Goal: Transaction & Acquisition: Obtain resource

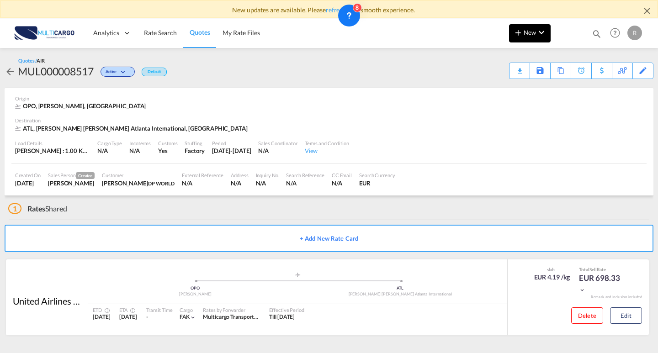
click at [525, 35] on span "New" at bounding box center [530, 32] width 34 height 7
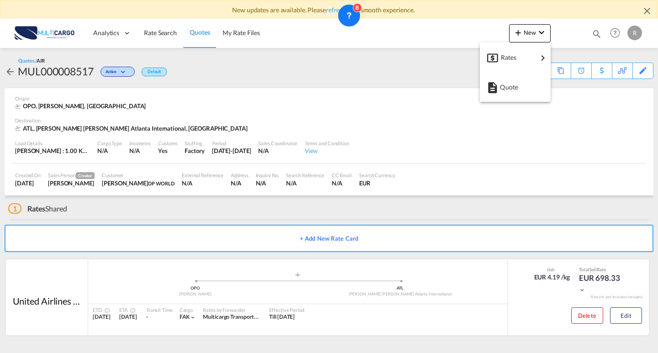
click at [510, 92] on span "Quote" at bounding box center [505, 87] width 10 height 18
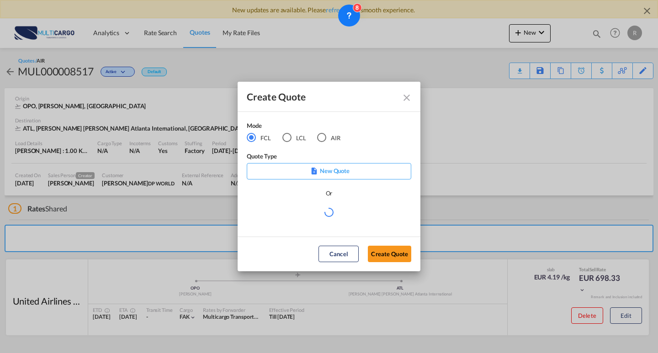
click at [330, 142] on md-radio-button "AIR" at bounding box center [328, 138] width 23 height 10
click at [323, 225] on md-select "Select template EXP EXW MERC.Nacional 09/2025 [PERSON_NAME] | [DATE] IMP DAP FC…" at bounding box center [329, 216] width 165 height 18
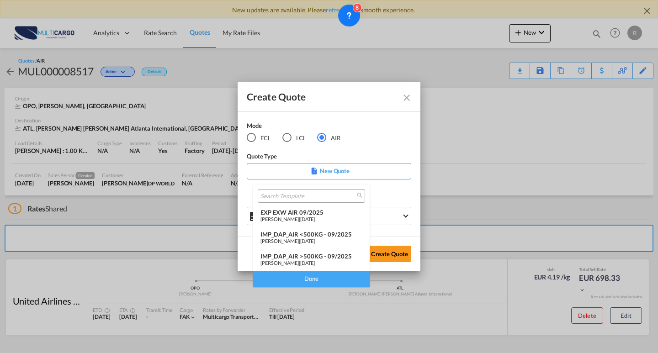
click at [310, 221] on span "[DATE]" at bounding box center [307, 219] width 15 height 6
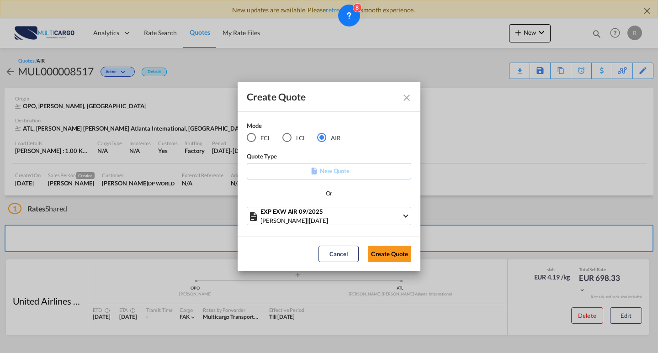
click at [415, 261] on div "Cancel Create Quote" at bounding box center [365, 254] width 102 height 16
click at [390, 254] on button "Create Quote" at bounding box center [389, 254] width 43 height 16
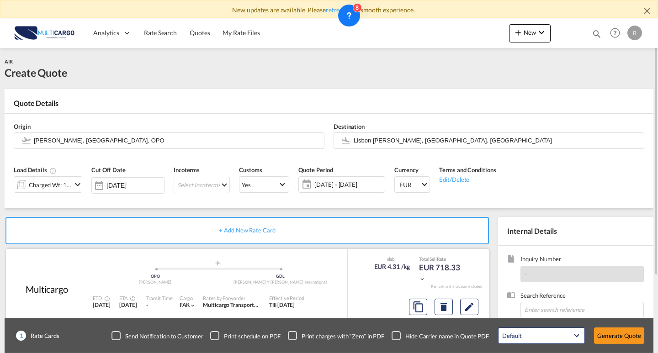
scroll to position [46, 0]
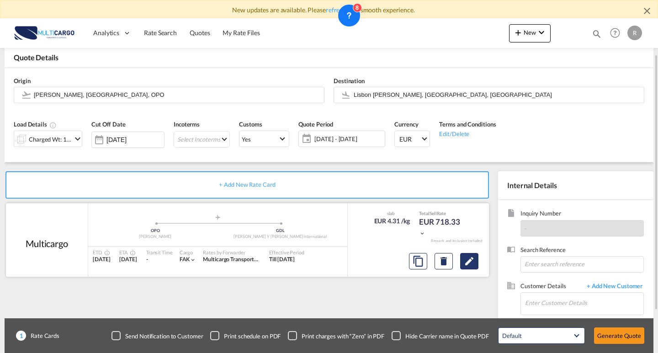
click at [476, 258] on button "Edit" at bounding box center [469, 261] width 18 height 16
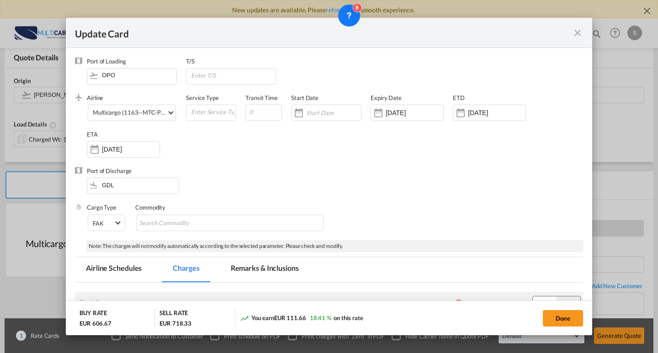
drag, startPoint x: 303, startPoint y: 253, endPoint x: 270, endPoint y: 247, distance: 34.3
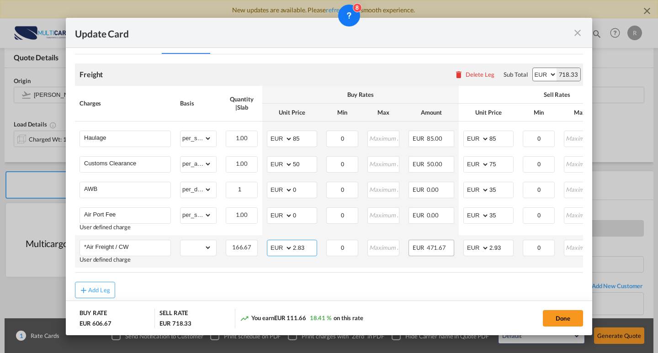
scroll to position [229, 0]
type input "2.05"
drag, startPoint x: 480, startPoint y: 250, endPoint x: 459, endPoint y: 253, distance: 21.7
click at [438, 247] on tr "*Air Freight / CW User defined charge Please Enter Already Exists gross_weight …" at bounding box center [399, 251] width 648 height 32
type input "2.35"
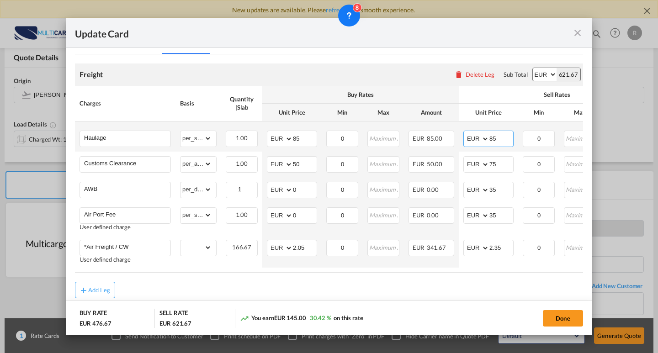
drag, startPoint x: 471, startPoint y: 138, endPoint x: 488, endPoint y: 145, distance: 18.4
click at [459, 138] on td "AED AFN ALL AMD ANG AOA ARS AUD AWG AZN BAM BBD BDT BGN BHD BIF BMD BND [PERSON…" at bounding box center [488, 137] width 59 height 30
type input "100"
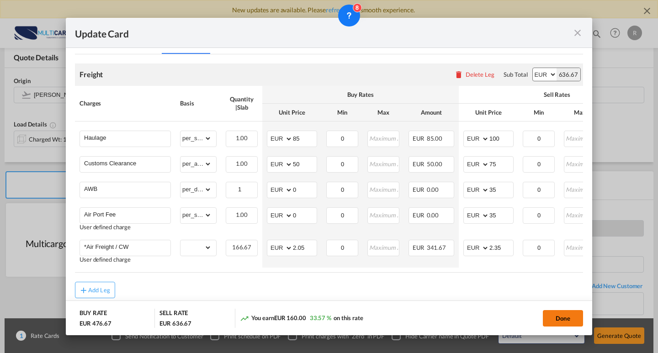
click at [555, 319] on button "Done" at bounding box center [563, 318] width 40 height 16
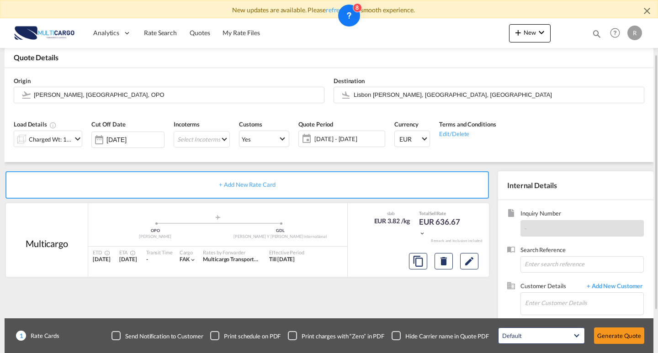
click at [27, 140] on div at bounding box center [21, 139] width 15 height 18
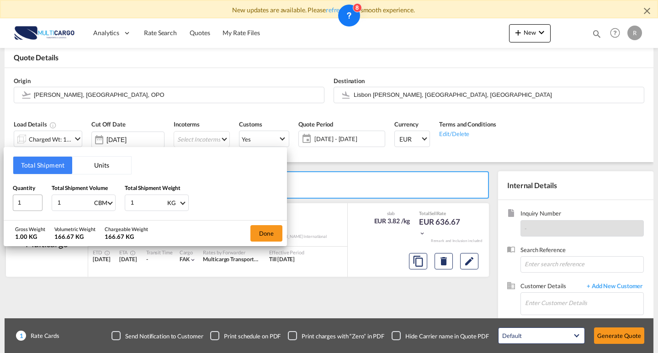
drag, startPoint x: 75, startPoint y: 204, endPoint x: 32, endPoint y: 204, distance: 43.4
click at [32, 204] on div "Quantity 1 Total Shipment Volume 1 CBM CBM CFT KG LB Total Shipment Weight 1 KG…" at bounding box center [145, 197] width 265 height 27
type input "0"
type input "0.35"
drag, startPoint x: 146, startPoint y: 201, endPoint x: 168, endPoint y: 202, distance: 21.6
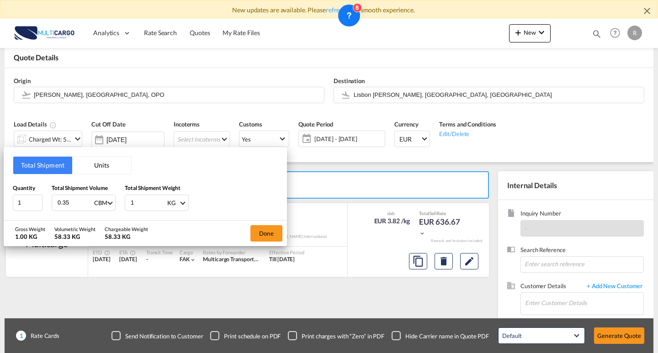
click at [167, 202] on div "1 KG KG LB" at bounding box center [157, 203] width 64 height 16
click at [122, 202] on div "Quantity 1 Total Shipment Volume 0.35 CBM CBM CFT KG LB Total Shipment Weight 1…" at bounding box center [145, 197] width 265 height 27
type input "73"
click at [272, 234] on button "Done" at bounding box center [266, 233] width 32 height 16
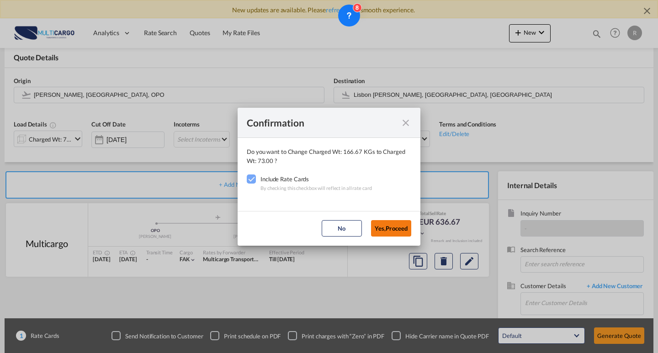
click at [388, 229] on button "Yes,Proceed" at bounding box center [391, 228] width 40 height 16
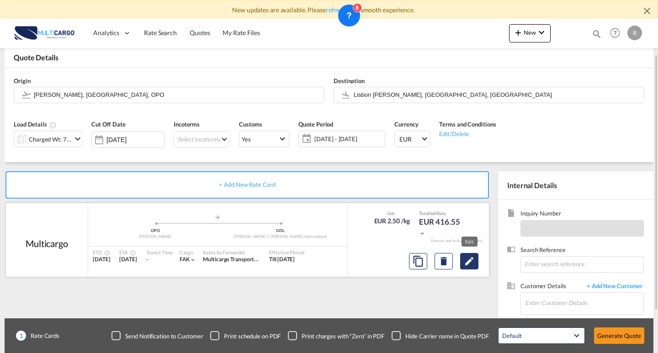
click at [471, 264] on md-icon "Edit" at bounding box center [469, 261] width 11 height 11
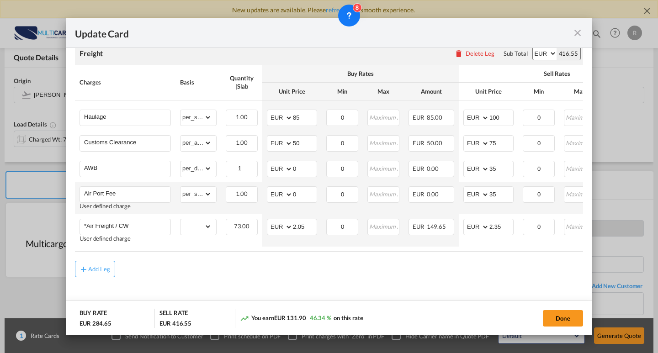
scroll to position [209, 0]
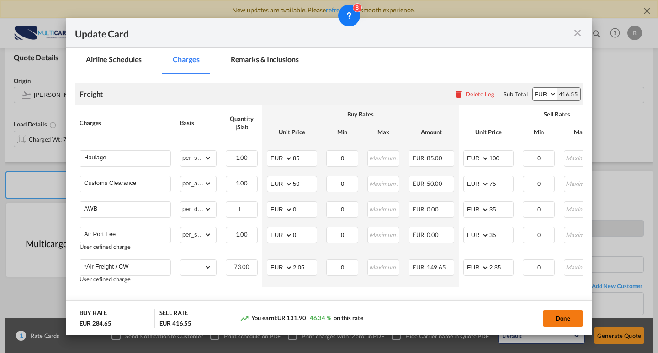
click at [555, 314] on button "Done" at bounding box center [563, 318] width 40 height 16
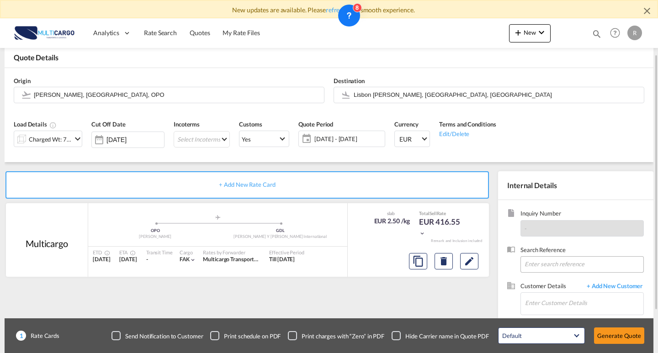
scroll to position [101, 0]
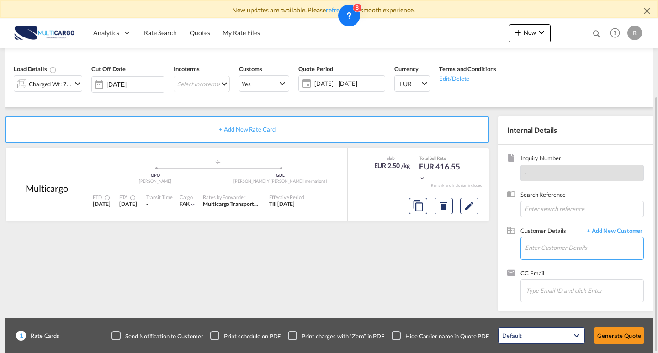
drag, startPoint x: 554, startPoint y: 250, endPoint x: 566, endPoint y: 249, distance: 12.0
click at [554, 250] on input "Enter Customer Details" at bounding box center [584, 248] width 118 height 21
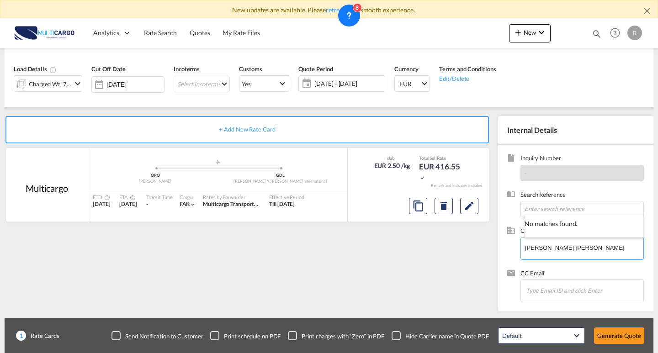
type input "[PERSON_NAME] [PERSON_NAME]"
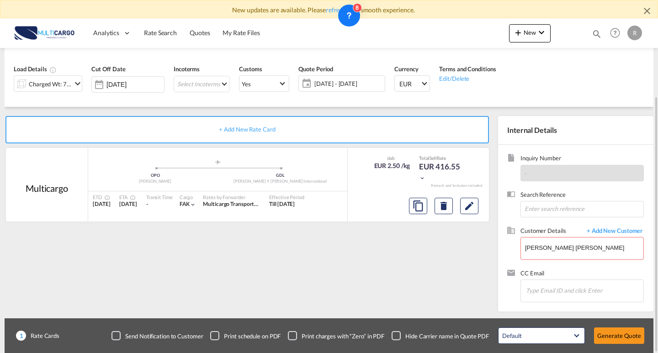
drag, startPoint x: 569, startPoint y: 248, endPoint x: 444, endPoint y: 243, distance: 125.8
click at [621, 231] on span "+ Add New Customer" at bounding box center [613, 232] width 62 height 11
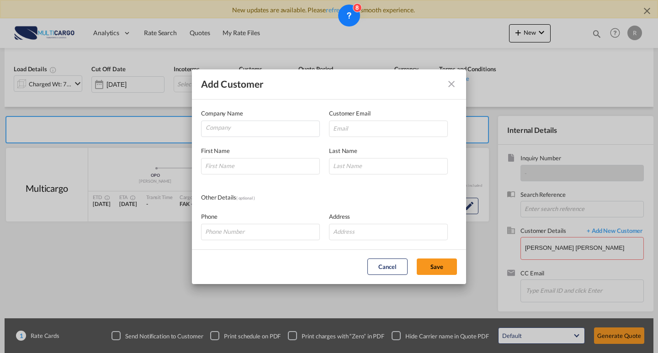
click at [451, 85] on md-icon "icon-close" at bounding box center [451, 84] width 11 height 11
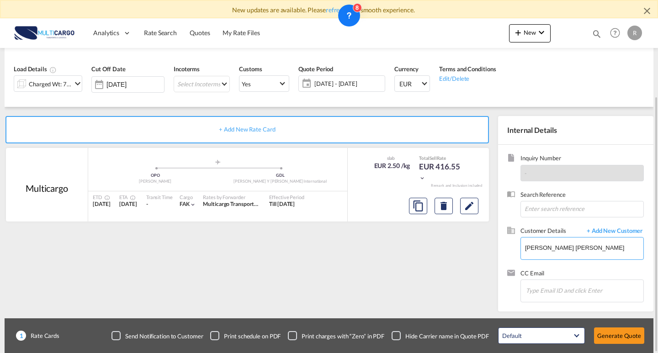
drag, startPoint x: 538, startPoint y: 249, endPoint x: 511, endPoint y: 249, distance: 27.0
click at [516, 249] on div "Customer Details + Add New Customer Enter Customer Details [PERSON_NAME] [PERSO…" at bounding box center [575, 248] width 137 height 43
click at [602, 233] on span "+ Add New Customer" at bounding box center [613, 232] width 62 height 11
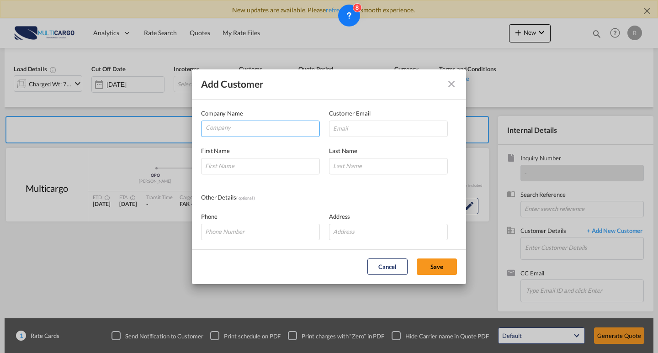
click at [269, 132] on input "Company" at bounding box center [263, 128] width 114 height 14
paste input "[PERSON_NAME] [PERSON_NAME] <[EMAIL_ADDRESS][DOMAIN_NAME]>"
type input "[PERSON_NAME] [PERSON_NAME] <[EMAIL_ADDRESS][DOMAIN_NAME]>"
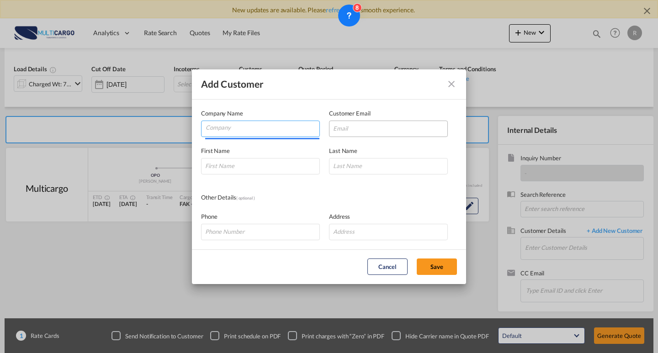
scroll to position [0, 0]
click at [364, 130] on input "Add Customer Company ..." at bounding box center [388, 129] width 119 height 16
paste input "[PERSON_NAME] [PERSON_NAME] <[EMAIL_ADDRESS][DOMAIN_NAME]>"
click at [269, 129] on input "Company" at bounding box center [263, 128] width 114 height 14
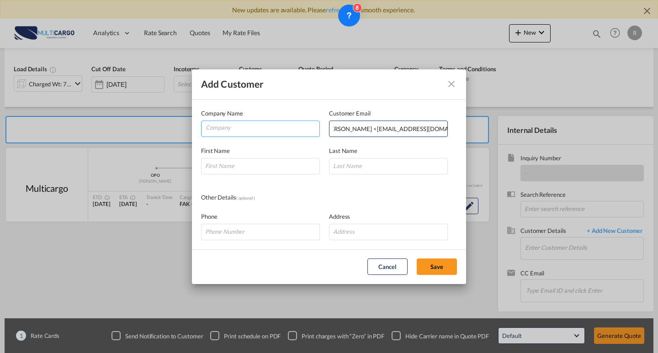
scroll to position [0, 0]
drag, startPoint x: 358, startPoint y: 131, endPoint x: 374, endPoint y: 133, distance: 16.6
click at [358, 131] on input "[PERSON_NAME] [PERSON_NAME] <[EMAIL_ADDRESS][DOMAIN_NAME]>" at bounding box center [388, 129] width 119 height 16
drag, startPoint x: 412, startPoint y: 130, endPoint x: 216, endPoint y: 125, distance: 196.6
click at [216, 125] on div "Company Name Customer Email [PERSON_NAME] [PERSON_NAME] <[EMAIL_ADDRESS][DOMAIN…" at bounding box center [329, 123] width 256 height 28
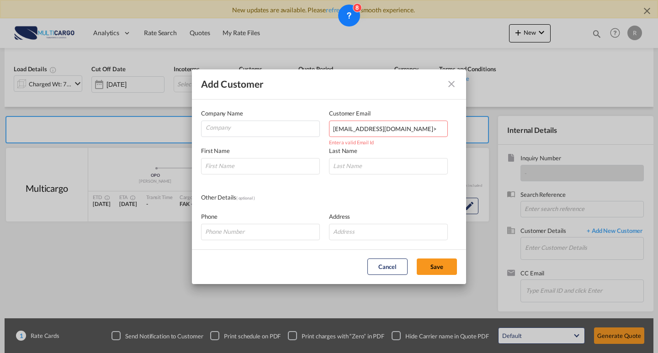
click at [436, 128] on input "[EMAIL_ADDRESS][DOMAIN_NAME]>" at bounding box center [388, 129] width 119 height 16
type input "[EMAIL_ADDRESS][DOMAIN_NAME]"
click at [247, 170] on input "Add Customer Company ..." at bounding box center [260, 166] width 119 height 16
type input "[PERSON_NAME]"
type input "m"
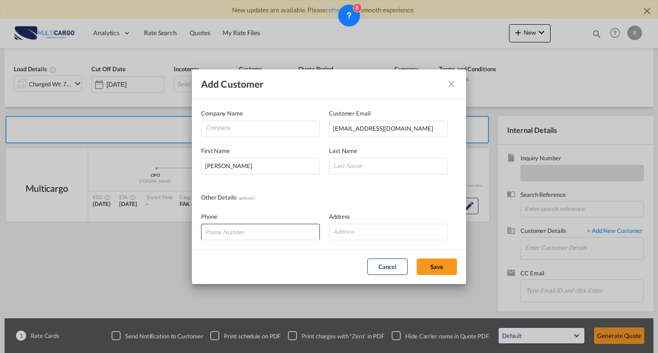
click at [364, 154] on div "Last Name" at bounding box center [393, 160] width 128 height 28
click at [369, 171] on input "Add Customer Company ..." at bounding box center [388, 166] width 119 height 16
type input ","
type input "n"
type input "[PERSON_NAME]"
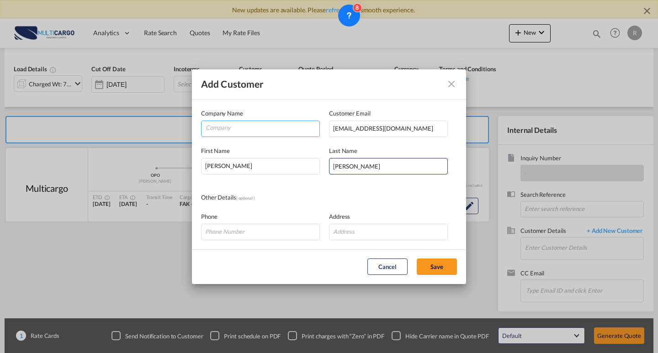
click at [247, 134] on input "Company" at bounding box center [263, 128] width 114 height 14
click at [246, 133] on input "Company" at bounding box center [263, 128] width 114 height 14
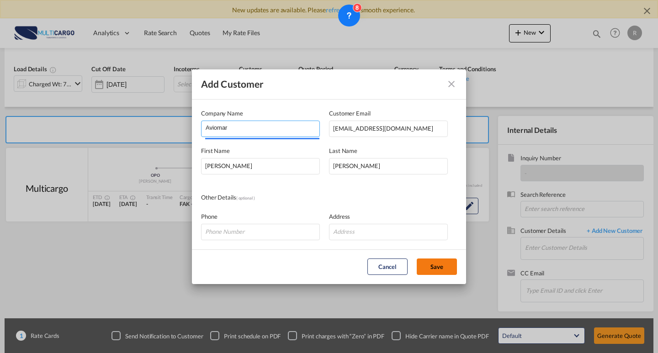
type input "Aviomar"
click at [452, 266] on button "Save" at bounding box center [437, 267] width 40 height 16
type input "[PERSON_NAME], [PERSON_NAME], [EMAIL_ADDRESS][DOMAIN_NAME]"
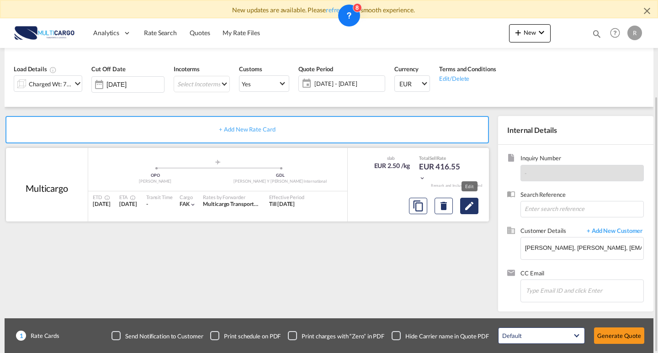
click at [474, 206] on md-icon "Edit" at bounding box center [469, 206] width 11 height 11
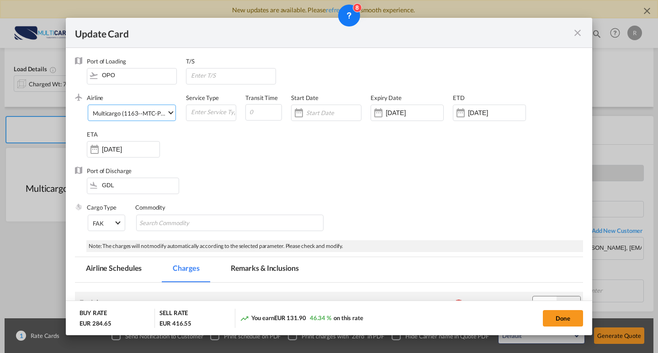
click at [127, 116] on div "Multicargo (1163--MTC-PT / -)" at bounding box center [133, 113] width 80 height 7
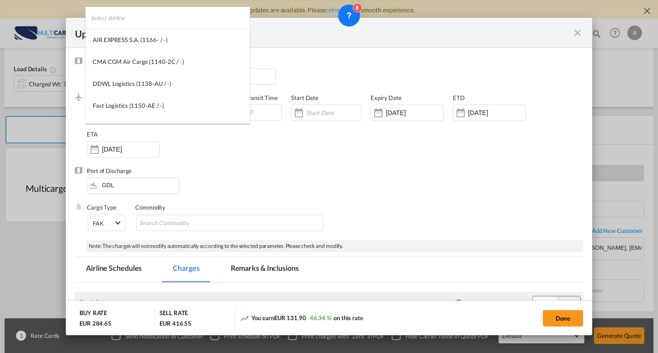
click at [147, 27] on input "search" at bounding box center [170, 18] width 160 height 22
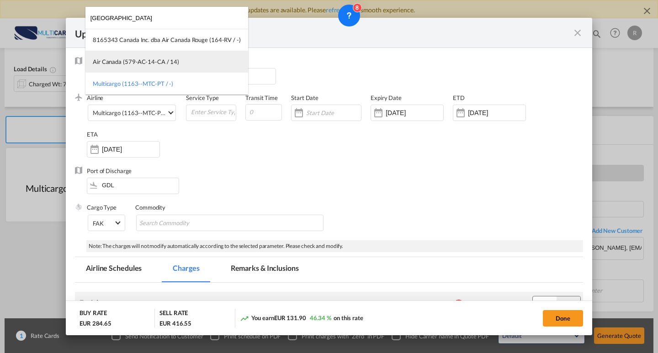
type input "[GEOGRAPHIC_DATA]"
click at [149, 64] on div "Air Canada (579-AC-14-CA / 14)" at bounding box center [136, 62] width 86 height 8
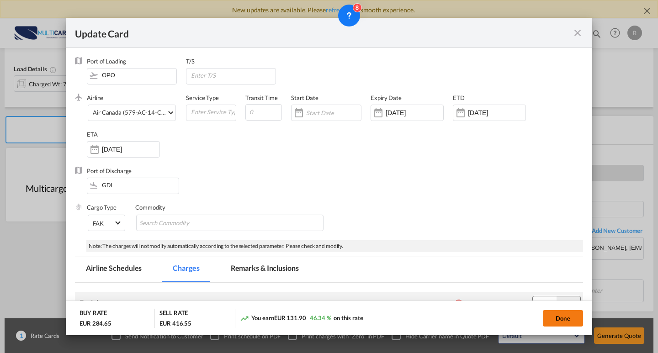
click at [561, 316] on button "Done" at bounding box center [563, 318] width 40 height 16
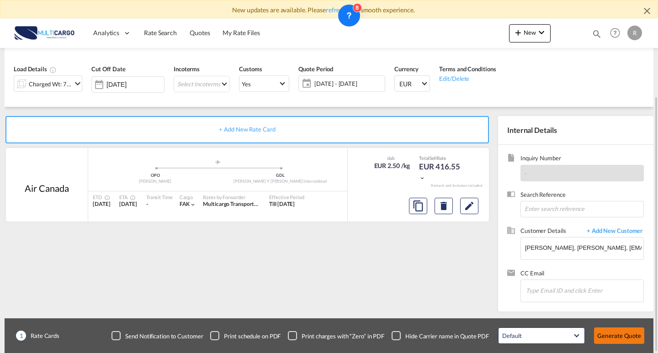
click at [621, 331] on button "Generate Quote" at bounding box center [619, 336] width 50 height 16
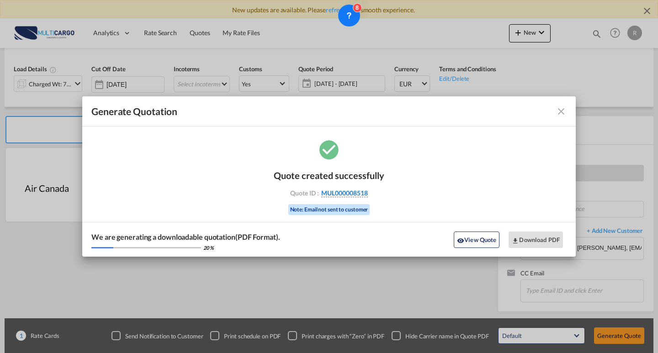
click at [356, 194] on span "MUL000008518" at bounding box center [344, 193] width 47 height 8
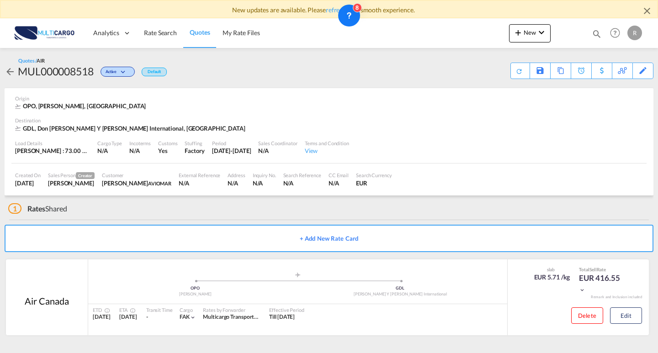
click at [67, 69] on div "MUL000008518" at bounding box center [56, 71] width 76 height 15
copy div "MUL000008518"
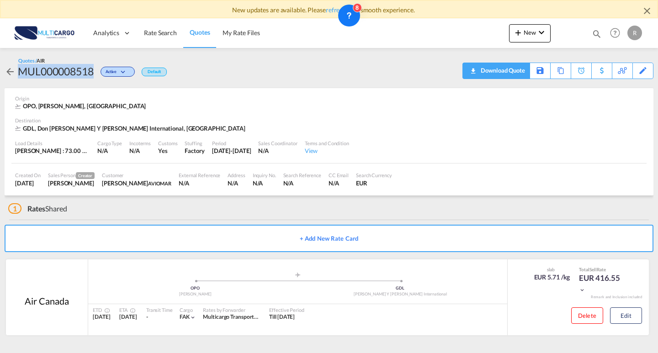
click at [477, 74] on span "Quote PDF is not available at this time" at bounding box center [473, 70] width 11 height 15
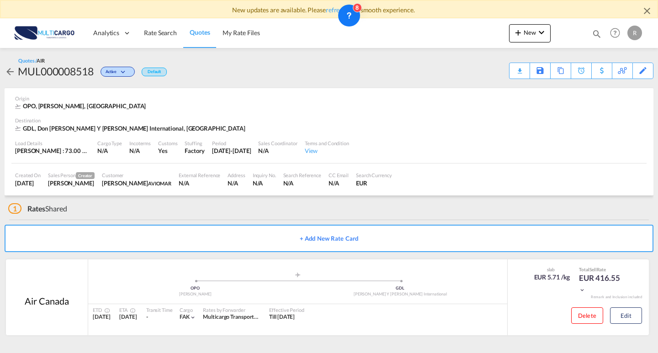
click at [280, 123] on div "Destination" at bounding box center [329, 120] width 628 height 7
click at [622, 316] on button "Edit" at bounding box center [626, 316] width 32 height 16
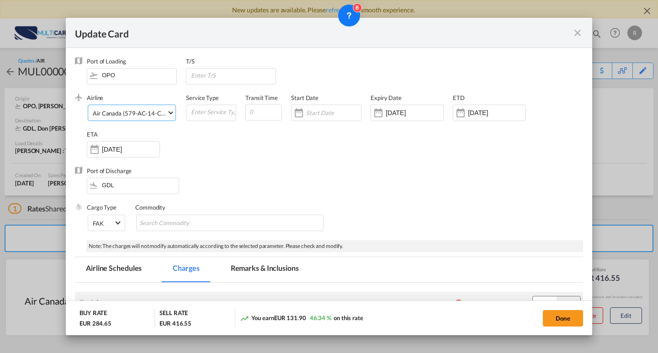
click at [154, 116] on div "Air Canada (579-AC-14-CA / -)" at bounding box center [133, 113] width 81 height 7
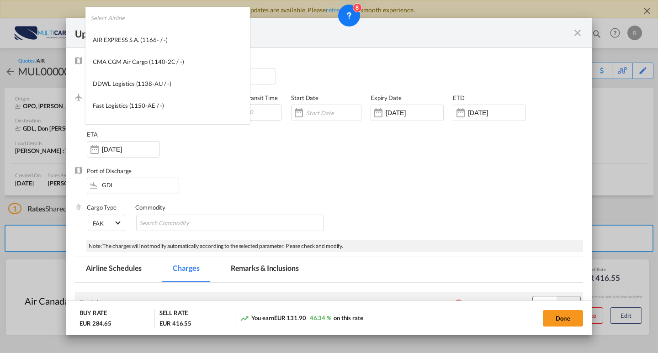
scroll to position [1243, 0]
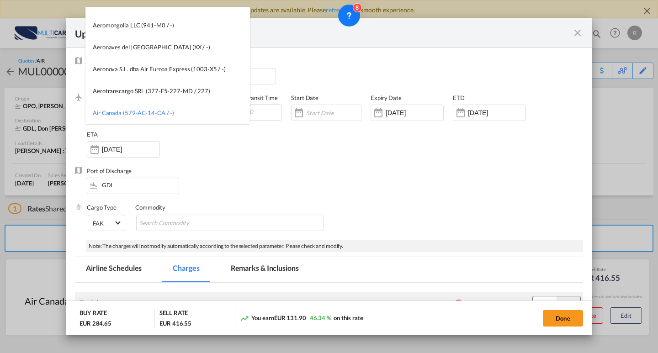
click at [238, 178] on md-backdrop at bounding box center [329, 176] width 658 height 353
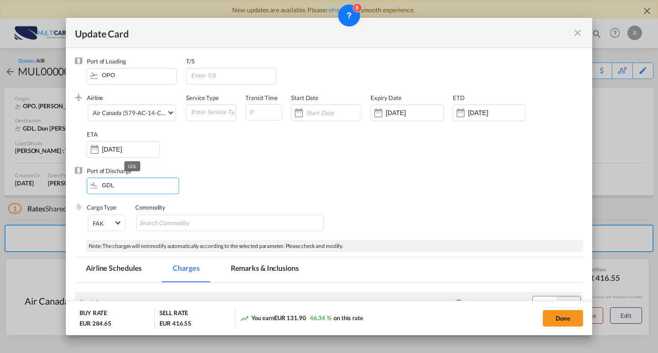
click at [131, 185] on input "GDL" at bounding box center [134, 185] width 87 height 14
drag, startPoint x: 131, startPoint y: 185, endPoint x: 73, endPoint y: 182, distance: 57.7
click at [74, 182] on md-dialog-content "Port of Loading OPO T/S .a{fill:#aaa8ad;} Airline Air Canada (579-AC-14-CA / -)…" at bounding box center [329, 192] width 526 height 288
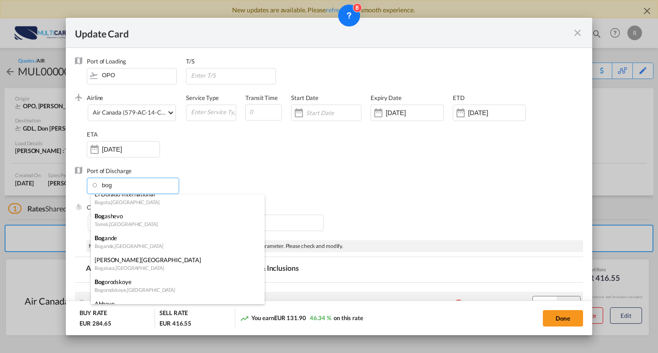
scroll to position [0, 0]
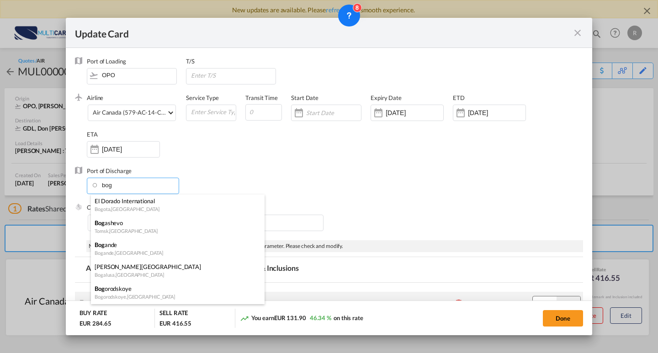
click at [177, 206] on div "[GEOGRAPHIC_DATA] , [GEOGRAPHIC_DATA]" at bounding box center [175, 209] width 161 height 7
type input "El Dorado International, Bogota, BOG"
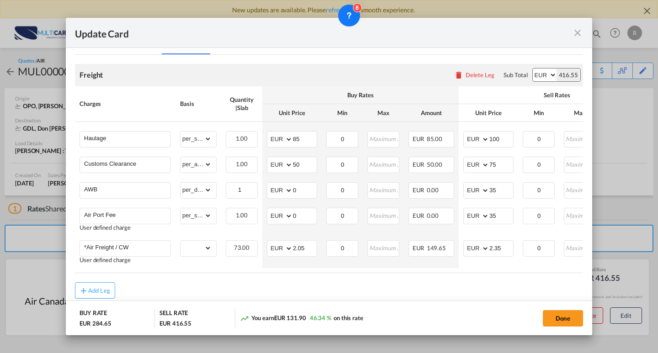
scroll to position [229, 0]
click at [572, 315] on button "Done" at bounding box center [563, 318] width 40 height 16
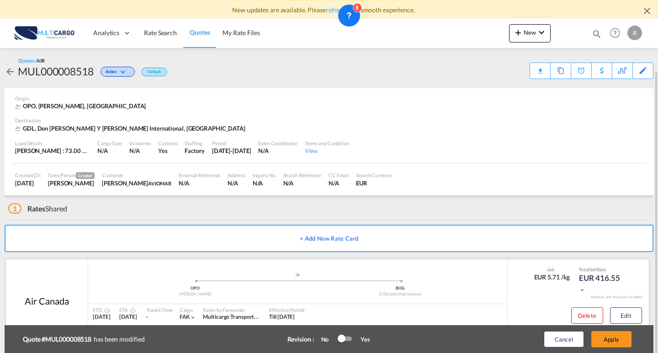
scroll to position [27, 0]
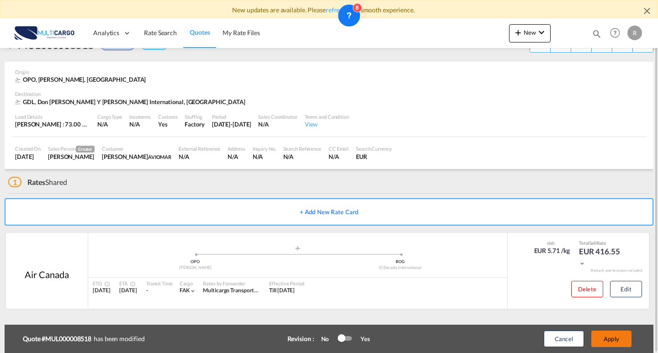
click at [607, 340] on button "Apply" at bounding box center [611, 339] width 40 height 16
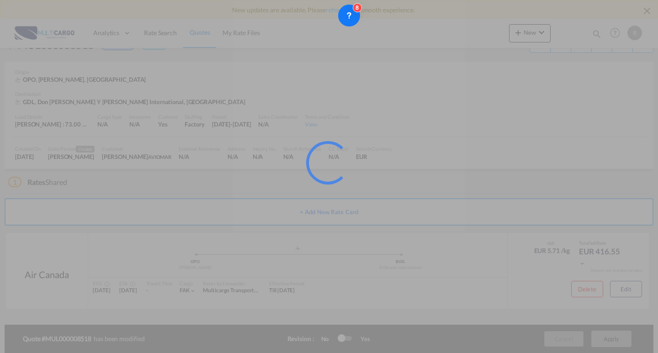
scroll to position [0, 0]
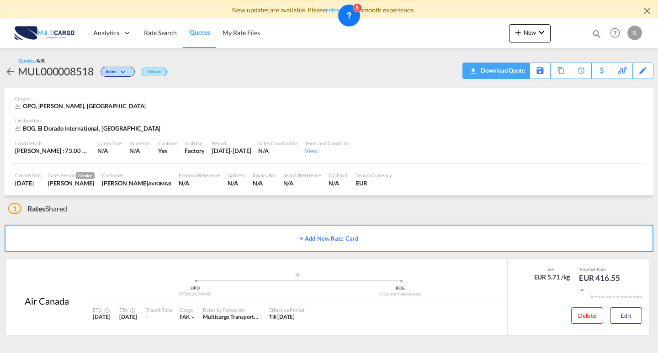
click at [480, 74] on div "Download Quote" at bounding box center [502, 70] width 47 height 15
click at [531, 34] on span "New" at bounding box center [530, 32] width 34 height 7
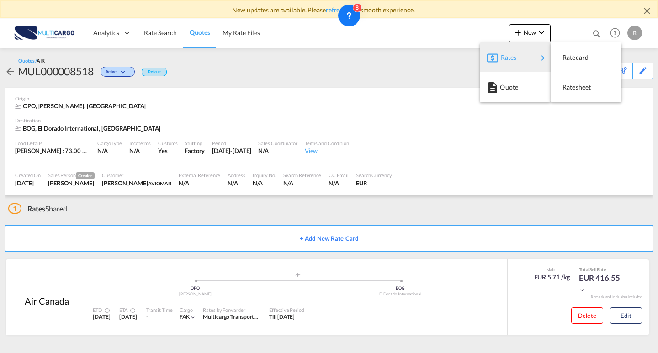
click at [580, 36] on md-backdrop at bounding box center [329, 176] width 658 height 353
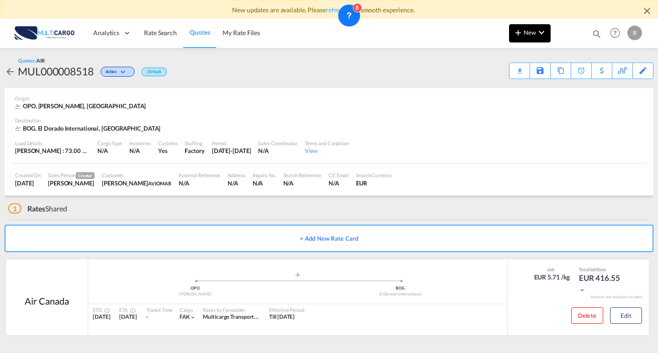
click at [535, 37] on button "New" at bounding box center [530, 33] width 42 height 18
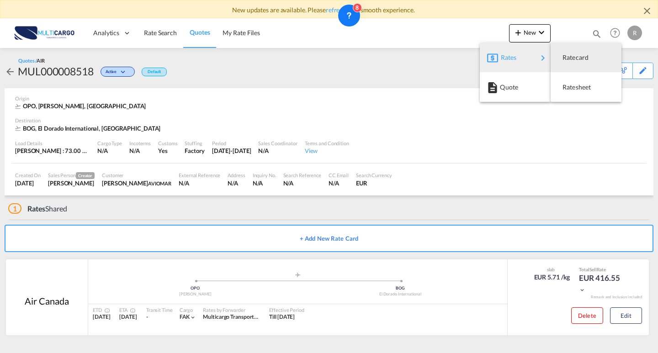
click at [314, 53] on md-backdrop at bounding box center [329, 176] width 658 height 353
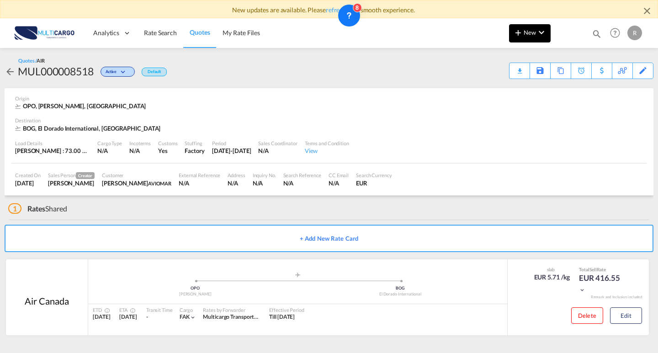
click at [532, 42] on button "New" at bounding box center [530, 33] width 42 height 18
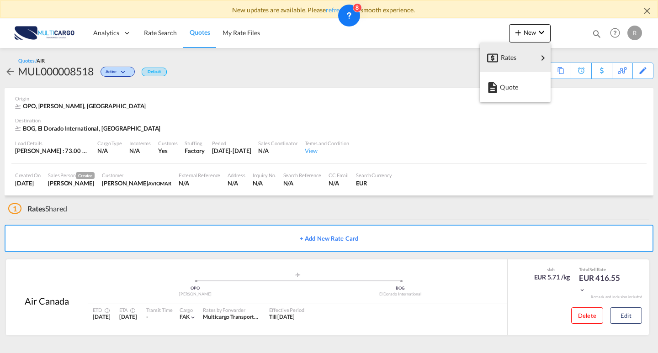
click at [521, 89] on div "Quote" at bounding box center [517, 87] width 34 height 23
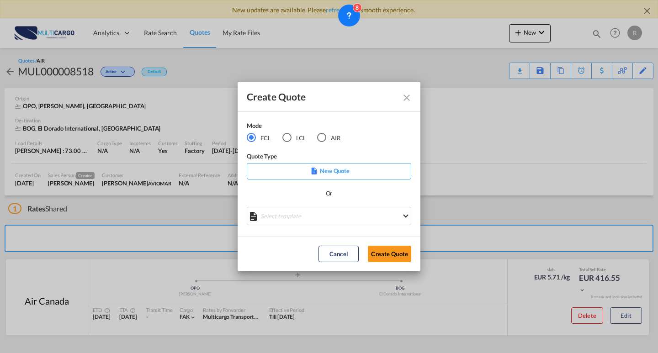
click at [331, 135] on md-radio-button "AIR" at bounding box center [328, 138] width 23 height 10
click at [337, 216] on md-select "Select template EXP EXW AIR 09/2025 [PERSON_NAME] | [DATE] IMP_DAP_AIR <500KG -…" at bounding box center [329, 216] width 165 height 18
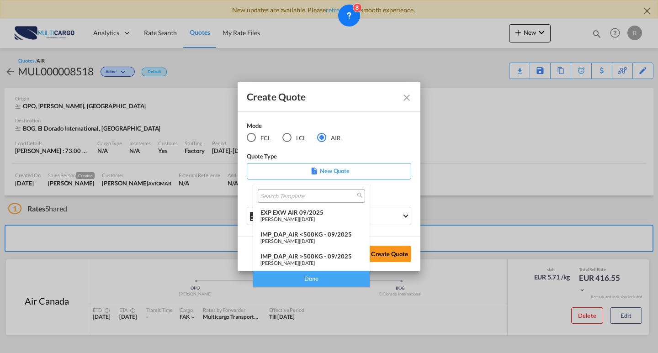
click at [302, 218] on span "[DATE]" at bounding box center [307, 219] width 15 height 6
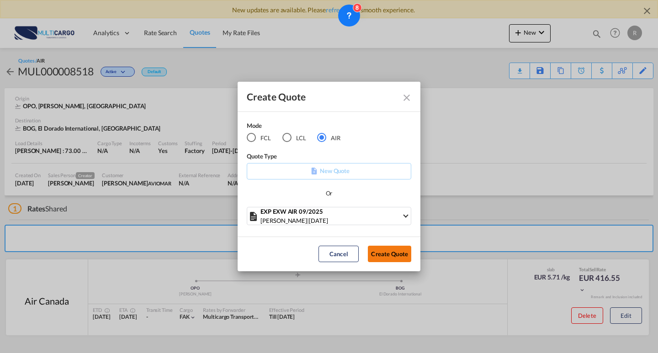
click at [407, 254] on button "Create Quote" at bounding box center [389, 254] width 43 height 16
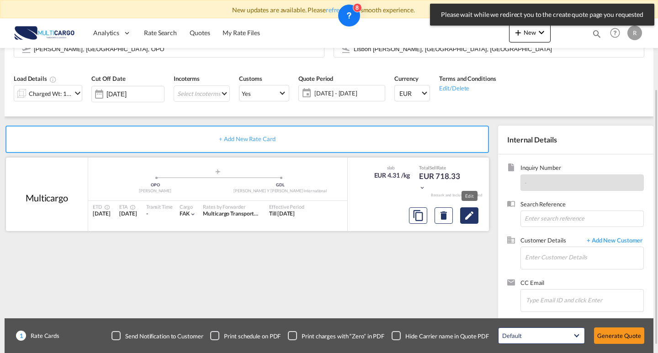
scroll to position [46, 0]
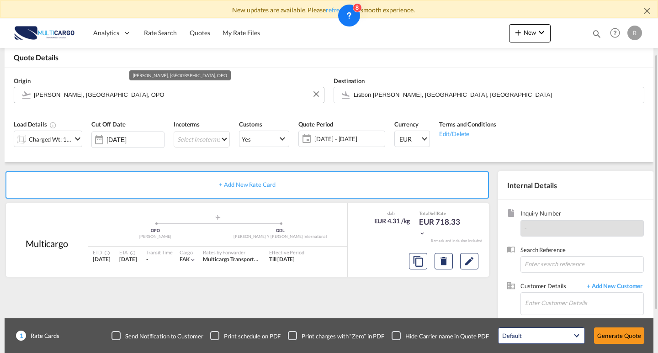
click at [160, 95] on input "[PERSON_NAME], [GEOGRAPHIC_DATA], OPO" at bounding box center [177, 95] width 286 height 16
click at [504, 105] on div "Destination [GEOGRAPHIC_DATA] [PERSON_NAME], [GEOGRAPHIC_DATA], [GEOGRAPHIC_DAT…" at bounding box center [489, 90] width 320 height 37
click at [495, 96] on input "Lisbon [PERSON_NAME], [GEOGRAPHIC_DATA], [GEOGRAPHIC_DATA]" at bounding box center [497, 95] width 286 height 16
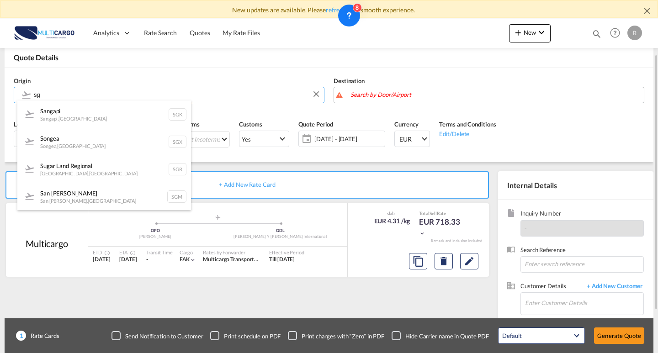
type input "s"
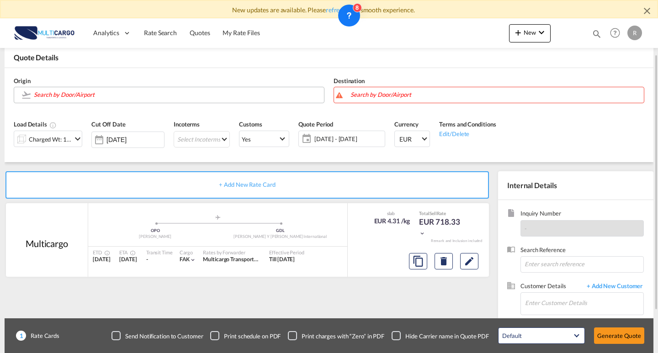
click at [190, 91] on input "Search by Door/Airport" at bounding box center [177, 95] width 286 height 16
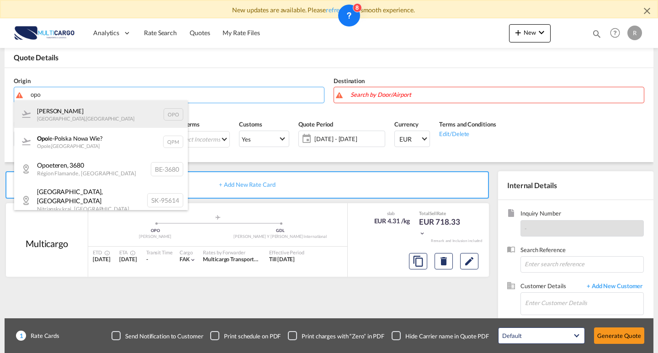
click at [102, 113] on div "[PERSON_NAME] , [GEOGRAPHIC_DATA] OPO" at bounding box center [101, 114] width 174 height 27
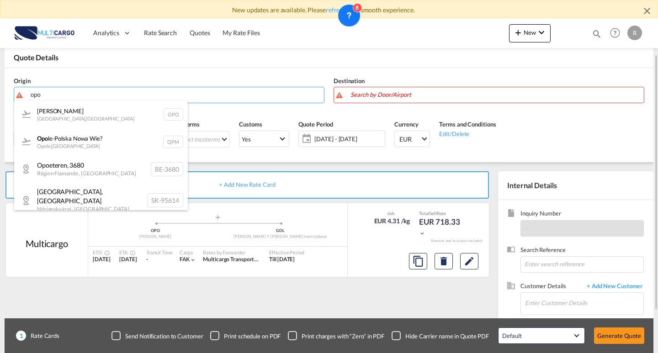
type input "[PERSON_NAME], [GEOGRAPHIC_DATA], OPO"
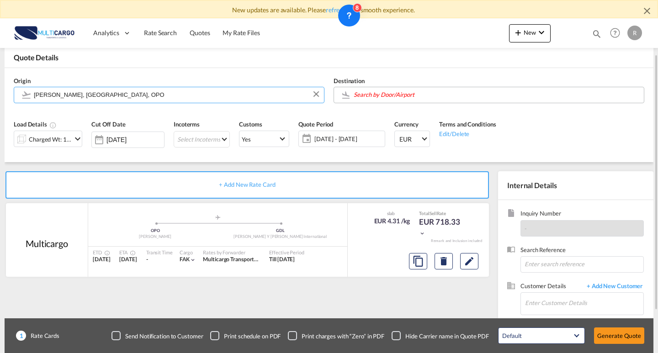
click at [431, 96] on input "Search by Door/Airport" at bounding box center [497, 95] width 286 height 16
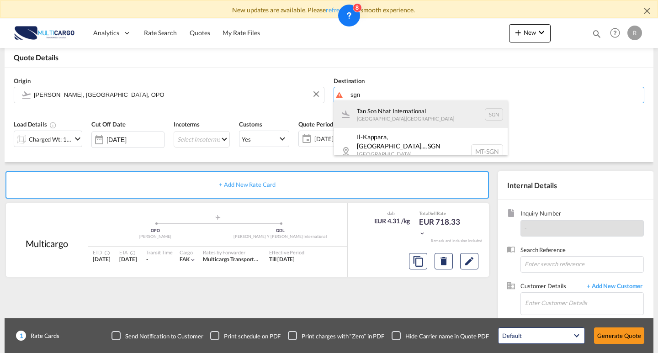
click at [427, 115] on div "Tan Son Nhat International [GEOGRAPHIC_DATA] , [GEOGRAPHIC_DATA] SGN" at bounding box center [421, 114] width 174 height 27
type input "Tan Son Nhat International, [GEOGRAPHIC_DATA], [GEOGRAPHIC_DATA]"
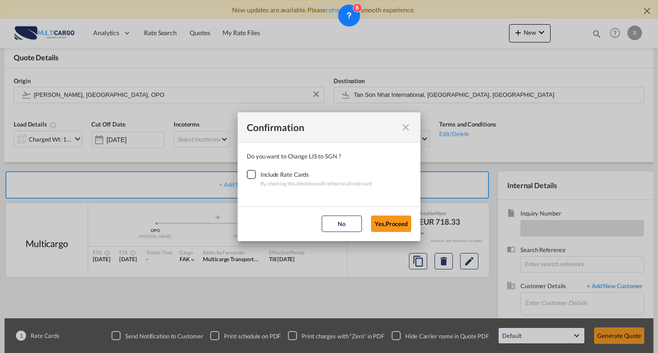
click at [255, 175] on div "Checkbox No Ink" at bounding box center [251, 174] width 9 height 9
click at [383, 223] on button "Yes,Proceed" at bounding box center [391, 224] width 40 height 16
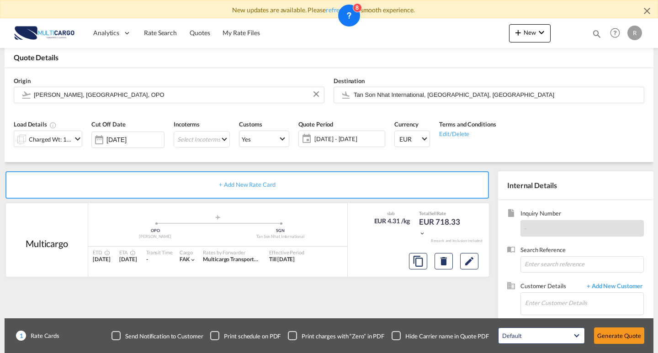
click at [87, 138] on div "Cut Off Date [DATE]" at bounding box center [128, 136] width 82 height 43
click at [60, 138] on div "Charged Wt: 166.67 KG" at bounding box center [50, 139] width 43 height 13
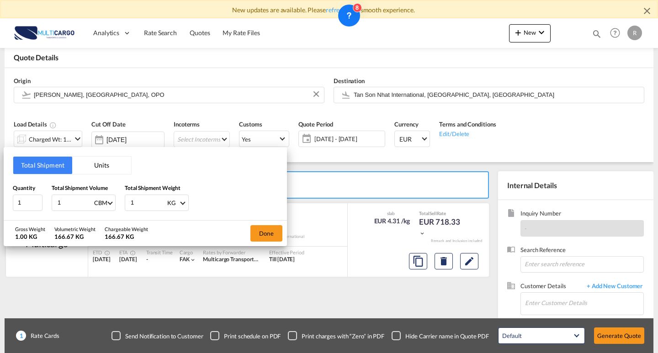
click at [120, 160] on button "Units" at bounding box center [101, 165] width 59 height 17
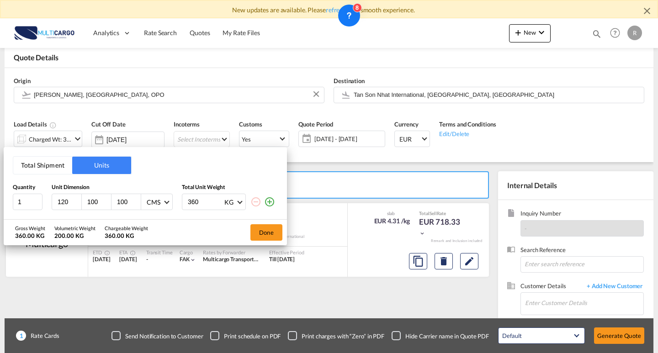
click at [43, 164] on button "Total Shipment" at bounding box center [42, 165] width 59 height 17
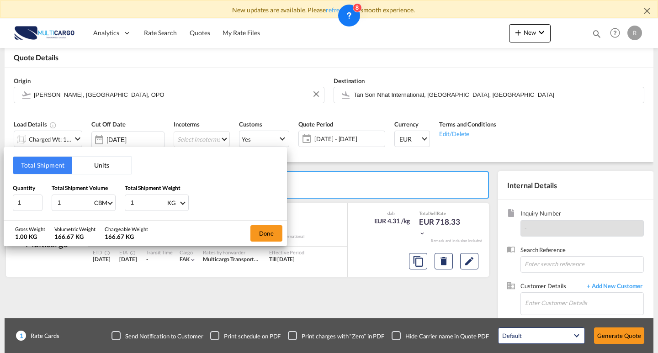
drag, startPoint x: 78, startPoint y: 204, endPoint x: 43, endPoint y: 194, distance: 36.6
click at [11, 196] on div "Total Shipment Units Quantity 1 Total Shipment Volume 1 CBM CBM CFT KG LB Total…" at bounding box center [145, 183] width 283 height 73
type input "0"
type input "0.17"
drag, startPoint x: 120, startPoint y: 203, endPoint x: 271, endPoint y: 218, distance: 152.0
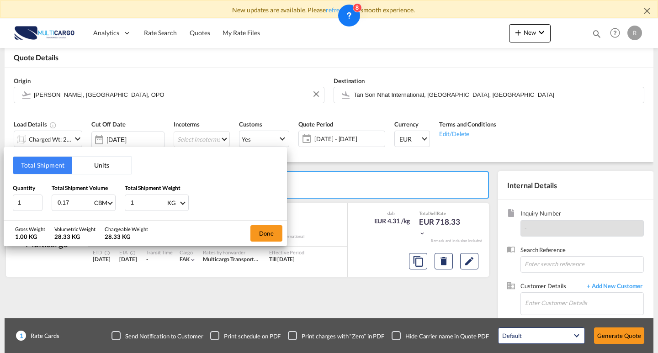
click at [100, 203] on div "Quantity 1 Total Shipment Volume 0.17 CBM CBM CFT KG LB Total Shipment Weight 1…" at bounding box center [145, 197] width 265 height 27
type input "49"
type input "49.6"
type input "49.3"
click at [261, 237] on button "Done" at bounding box center [266, 233] width 32 height 16
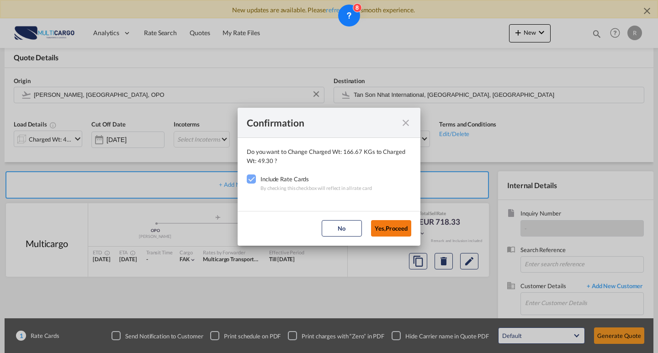
click at [399, 232] on button "Yes,Proceed" at bounding box center [391, 228] width 40 height 16
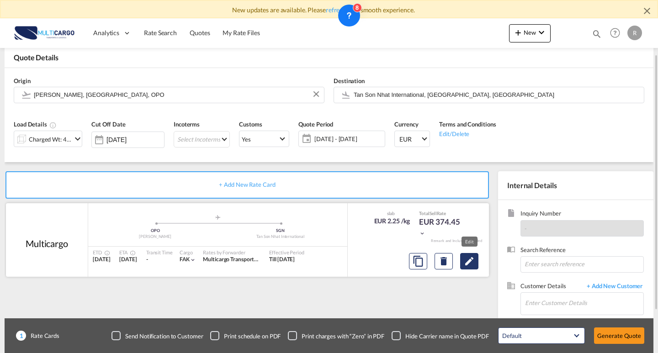
click at [467, 266] on md-icon "Edit" at bounding box center [469, 261] width 11 height 11
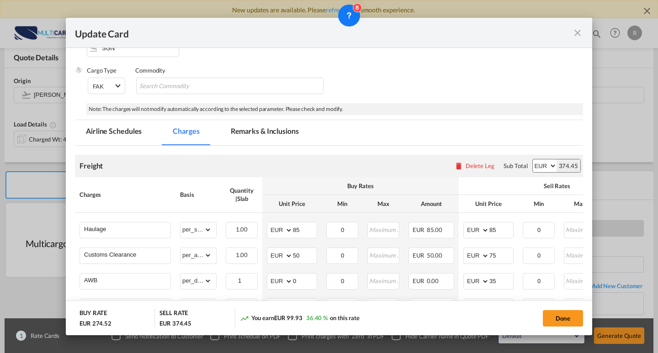
scroll to position [255, 0]
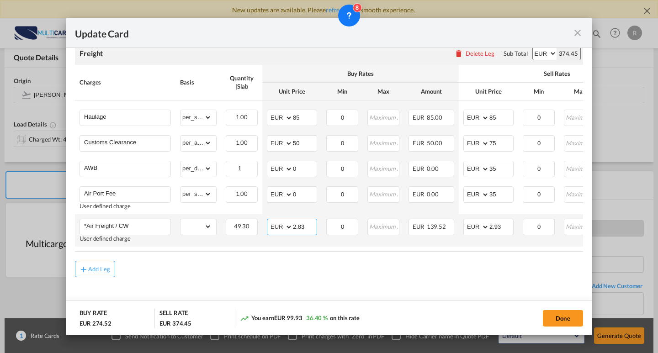
drag, startPoint x: 310, startPoint y: 225, endPoint x: 294, endPoint y: 224, distance: 16.0
click at [294, 224] on input "2.83" at bounding box center [305, 226] width 24 height 14
click at [299, 225] on input "2.83" at bounding box center [305, 226] width 24 height 14
drag, startPoint x: 307, startPoint y: 226, endPoint x: 298, endPoint y: 225, distance: 8.7
click at [298, 225] on input "2.83" at bounding box center [305, 226] width 24 height 14
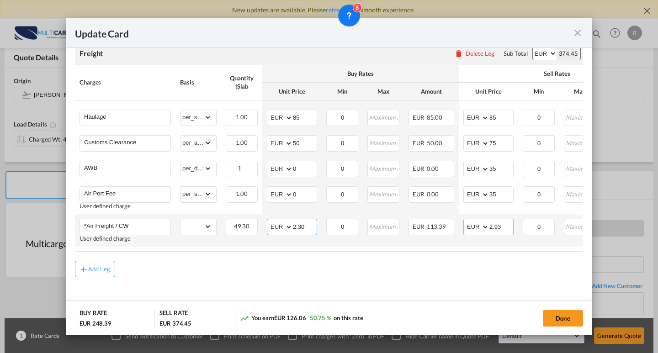
type input "2.30"
drag, startPoint x: 504, startPoint y: 229, endPoint x: 495, endPoint y: 229, distance: 8.2
click at [495, 229] on input "2.93" at bounding box center [501, 226] width 24 height 14
type input "2.60"
click at [455, 272] on div "Add Leg" at bounding box center [329, 269] width 508 height 16
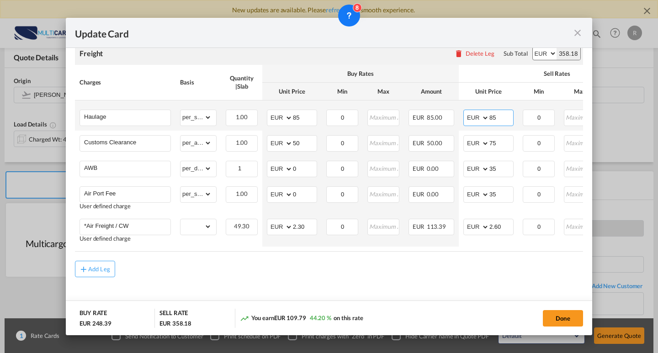
drag, startPoint x: 494, startPoint y: 116, endPoint x: 486, endPoint y: 116, distance: 7.3
click at [486, 116] on md-input-container "AED AFN ALL AMD ANG AOA ARS AUD AWG AZN BAM BBD BDT BGN BHD BIF BMD BND [PERSON…" at bounding box center [488, 118] width 50 height 16
type input "120"
click at [431, 269] on div "Add Leg" at bounding box center [329, 269] width 508 height 16
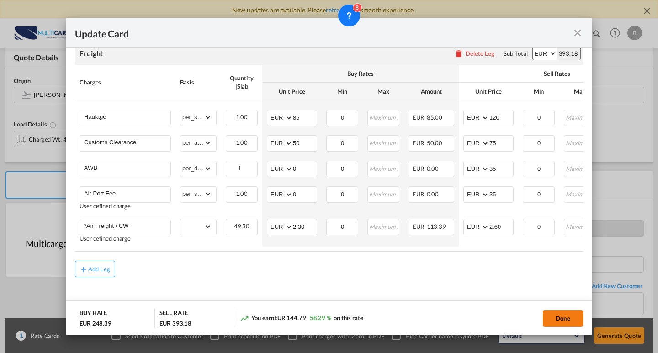
click at [550, 316] on button "Done" at bounding box center [563, 318] width 40 height 16
type input "2.3"
type input "2.6"
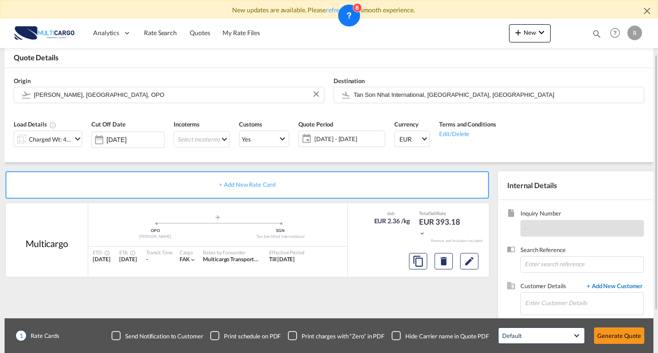
drag, startPoint x: 581, startPoint y: 153, endPoint x: 585, endPoint y: 287, distance: 134.9
click at [581, 153] on div "Load Details Charged Wt: 49.30 KG Cut Off Date [DATE] Incoterms Select Incoterm…" at bounding box center [329, 137] width 640 height 51
click at [551, 266] on input at bounding box center [582, 264] width 123 height 16
paste input "[EMAIL_ADDRESS][DOMAIN_NAME]"
type input "[EMAIL_ADDRESS][DOMAIN_NAME]"
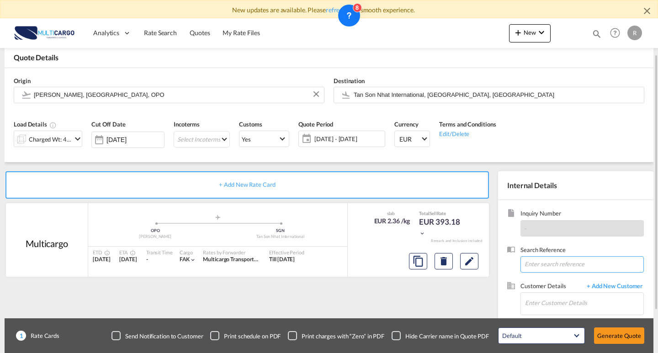
scroll to position [91, 0]
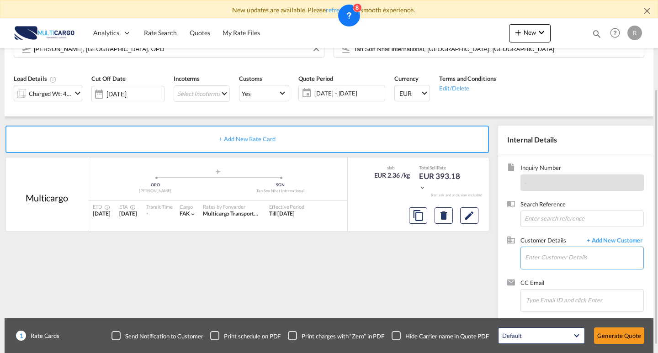
click at [553, 263] on input "Enter Customer Details" at bounding box center [584, 257] width 118 height 21
paste input "[EMAIL_ADDRESS][DOMAIN_NAME]"
type input "[EMAIL_ADDRESS][DOMAIN_NAME]"
click at [613, 243] on span "+ Add New Customer" at bounding box center [613, 241] width 62 height 11
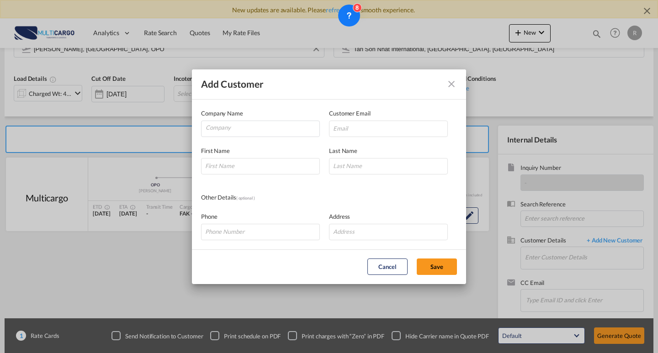
click at [457, 89] on md-icon "icon-close" at bounding box center [451, 84] width 11 height 11
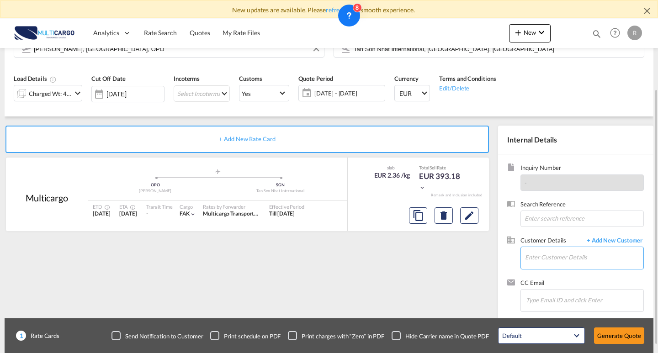
click at [565, 262] on input "Enter Customer Details" at bounding box center [584, 257] width 118 height 21
paste input "[EMAIL_ADDRESS][DOMAIN_NAME]"
type input "[EMAIL_ADDRESS][DOMAIN_NAME]"
drag, startPoint x: 526, startPoint y: 256, endPoint x: 549, endPoint y: 255, distance: 22.4
drag, startPoint x: 595, startPoint y: 252, endPoint x: 505, endPoint y: 251, distance: 90.0
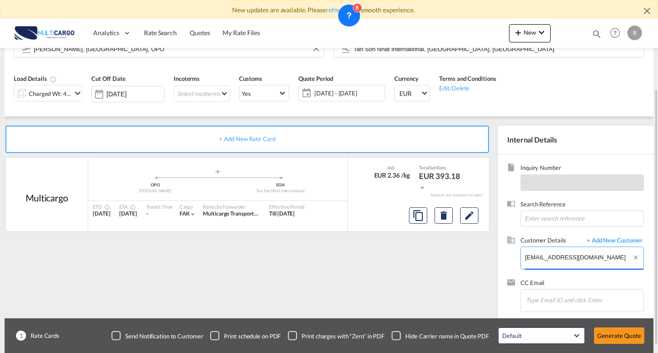
click at [505, 251] on div "Inquiry Number - Search Reference Customer Details + Add New Customer Enter Cus…" at bounding box center [575, 237] width 155 height 167
click at [632, 241] on span "+ Add New Customer" at bounding box center [613, 241] width 62 height 11
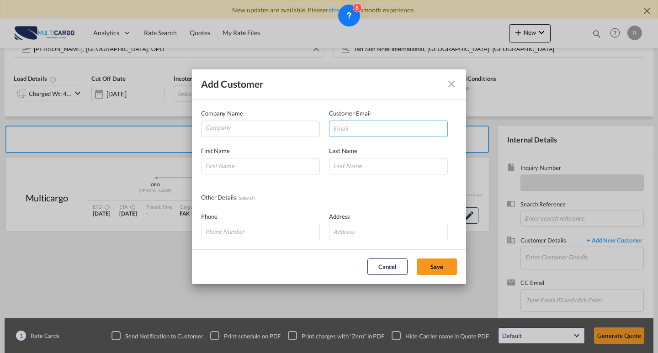
click at [362, 128] on input "Add Customer Company ..." at bounding box center [388, 129] width 119 height 16
paste input "[EMAIL_ADDRESS][DOMAIN_NAME]"
type input "[EMAIL_ADDRESS][DOMAIN_NAME]"
click at [277, 130] on input "Company" at bounding box center [263, 128] width 114 height 14
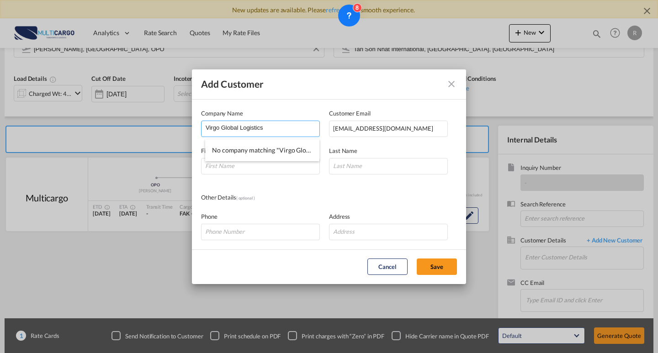
type input "Virgo Global Logistics"
click at [282, 180] on md-dialog-content "Company Name Virgo Global Logistics Customer Email [EMAIL_ADDRESS][DOMAIN_NAME]…" at bounding box center [329, 175] width 274 height 150
click at [267, 166] on input "Add Customer Company ..." at bounding box center [260, 166] width 119 height 16
type input "Mia"
drag, startPoint x: 394, startPoint y: 158, endPoint x: 392, endPoint y: 163, distance: 5.5
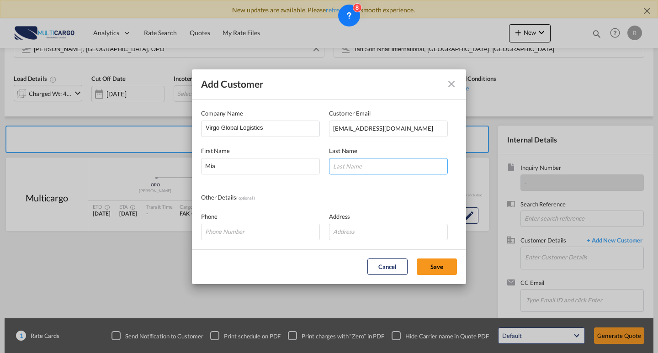
click at [394, 158] on input "Add Customer Company ..." at bounding box center [388, 166] width 119 height 16
type input "Mia"
click at [306, 184] on md-dialog-content "Company Name Virgo Global Logistics Customer Email [EMAIL_ADDRESS][DOMAIN_NAME]…" at bounding box center [329, 175] width 274 height 150
drag, startPoint x: 424, startPoint y: 263, endPoint x: 429, endPoint y: 263, distance: 5.0
click at [425, 262] on button "Save" at bounding box center [437, 267] width 40 height 16
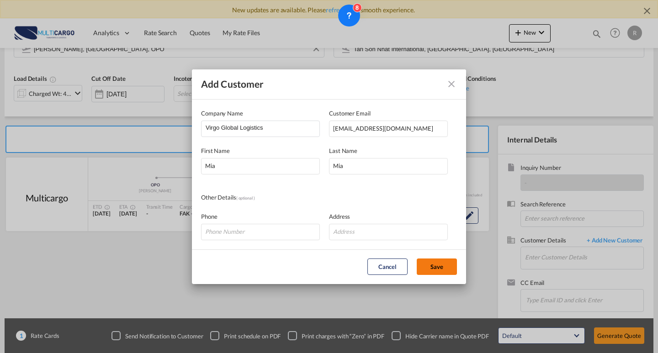
type input "Virgo Global Logistics, [PERSON_NAME], [EMAIL_ADDRESS][DOMAIN_NAME]"
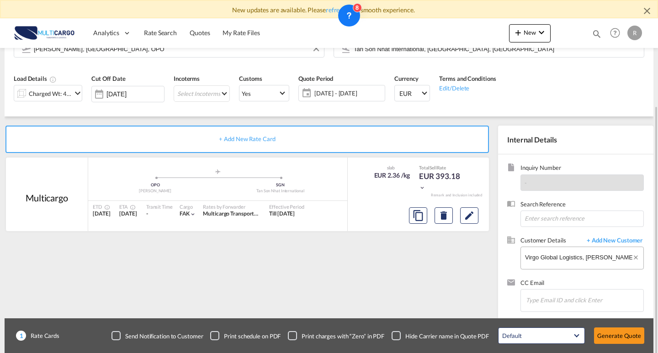
scroll to position [101, 0]
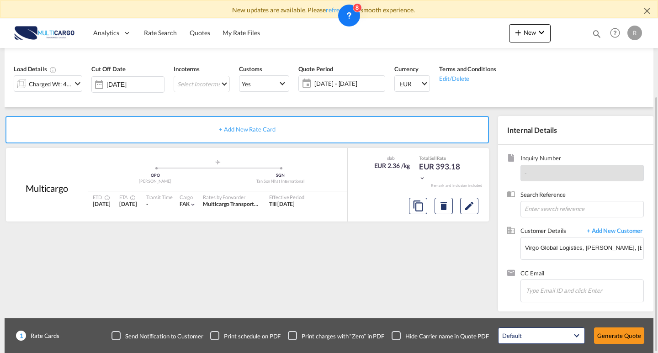
click at [16, 94] on div "Load Details Charged Wt: 49.30 KG" at bounding box center [48, 81] width 78 height 43
click at [42, 90] on div "Charged Wt: 49.30 KG" at bounding box center [50, 84] width 43 height 13
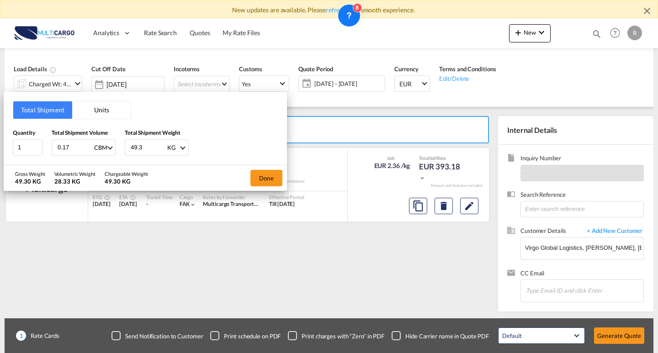
click at [69, 83] on div "Total Shipment Units Quantity 1 Total Shipment Volume 0.17 CBM CBM CFT KG LB To…" at bounding box center [329, 176] width 658 height 353
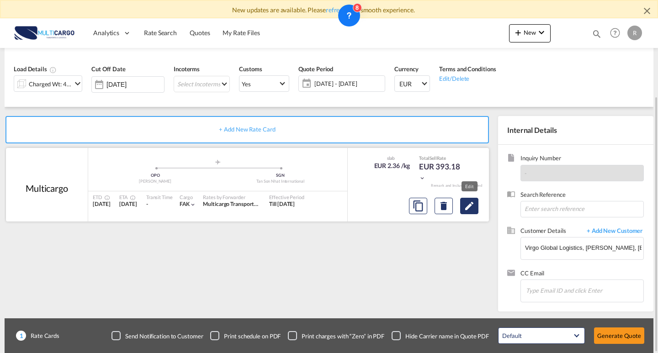
click at [464, 203] on md-icon "Edit" at bounding box center [469, 206] width 11 height 11
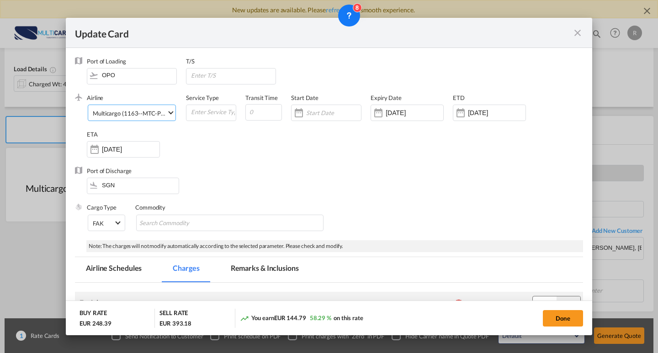
click at [151, 109] on span "Multicargo (1163--MTC-PT / -)" at bounding box center [130, 113] width 74 height 8
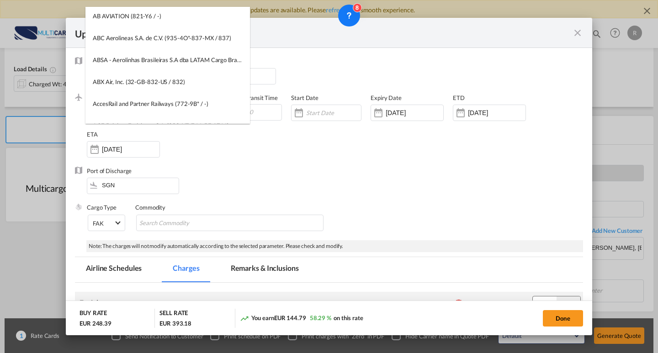
scroll to position [0, 0]
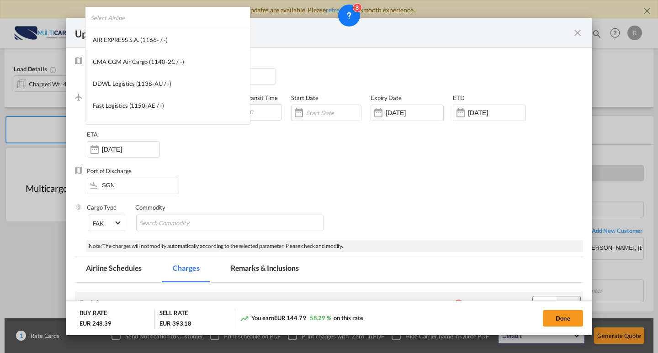
click at [174, 12] on input "search" at bounding box center [170, 18] width 160 height 22
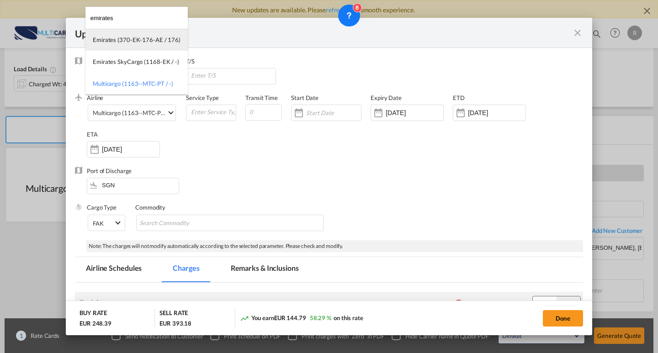
type input "emirates"
click at [141, 42] on div "Emirates (370-EK-176-AE / 176)" at bounding box center [137, 40] width 88 height 8
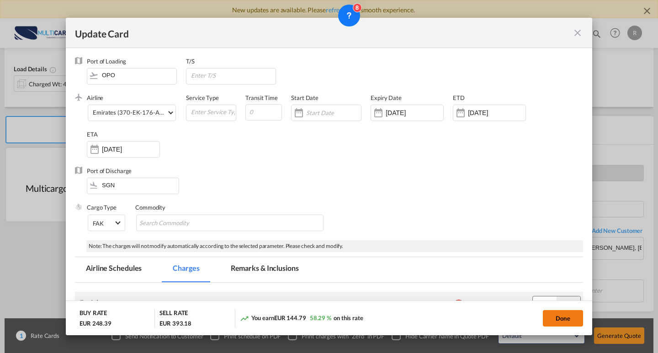
click at [560, 318] on button "Done" at bounding box center [563, 318] width 40 height 16
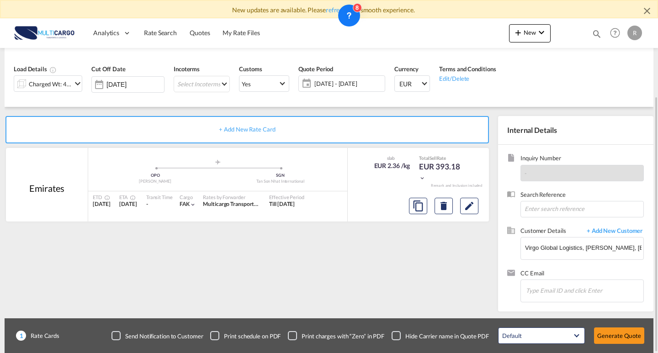
click at [385, 263] on div "+ Add New Rate Card [GEOGRAPHIC_DATA] added by you .a{fill:#aaa8ad;} .a{fill:#a…" at bounding box center [249, 211] width 489 height 191
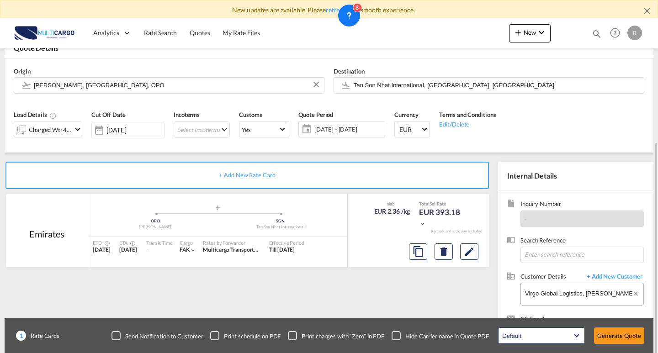
scroll to position [101, 0]
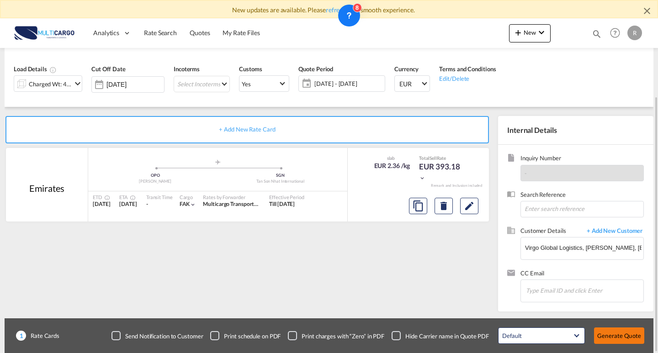
click at [631, 335] on button "Generate Quote" at bounding box center [619, 336] width 50 height 16
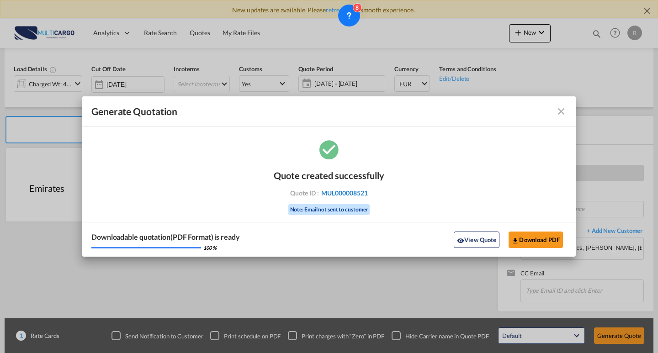
click at [343, 196] on span "MUL000008521" at bounding box center [344, 193] width 47 height 8
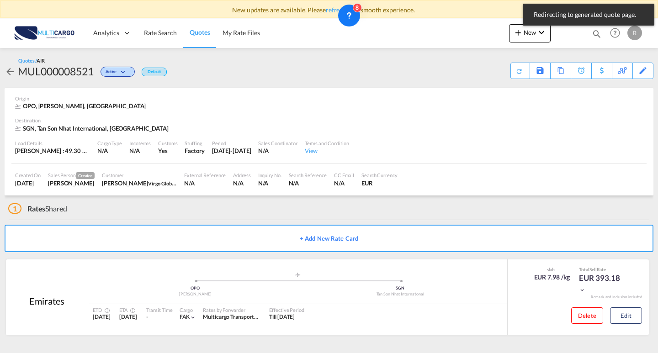
click at [45, 70] on div "MUL000008521" at bounding box center [56, 71] width 76 height 15
copy div "MUL000008521"
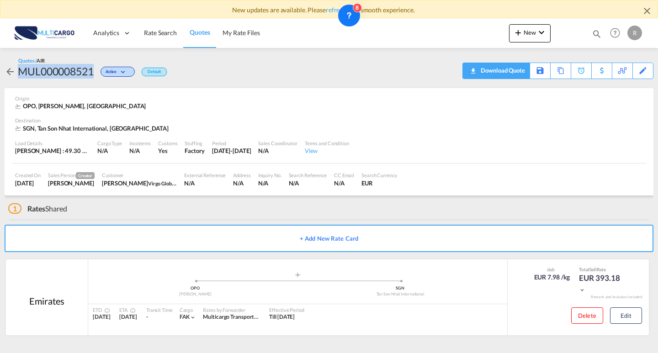
click at [483, 74] on div "Download Quote" at bounding box center [502, 70] width 47 height 15
